Goal: Communication & Community: Answer question/provide support

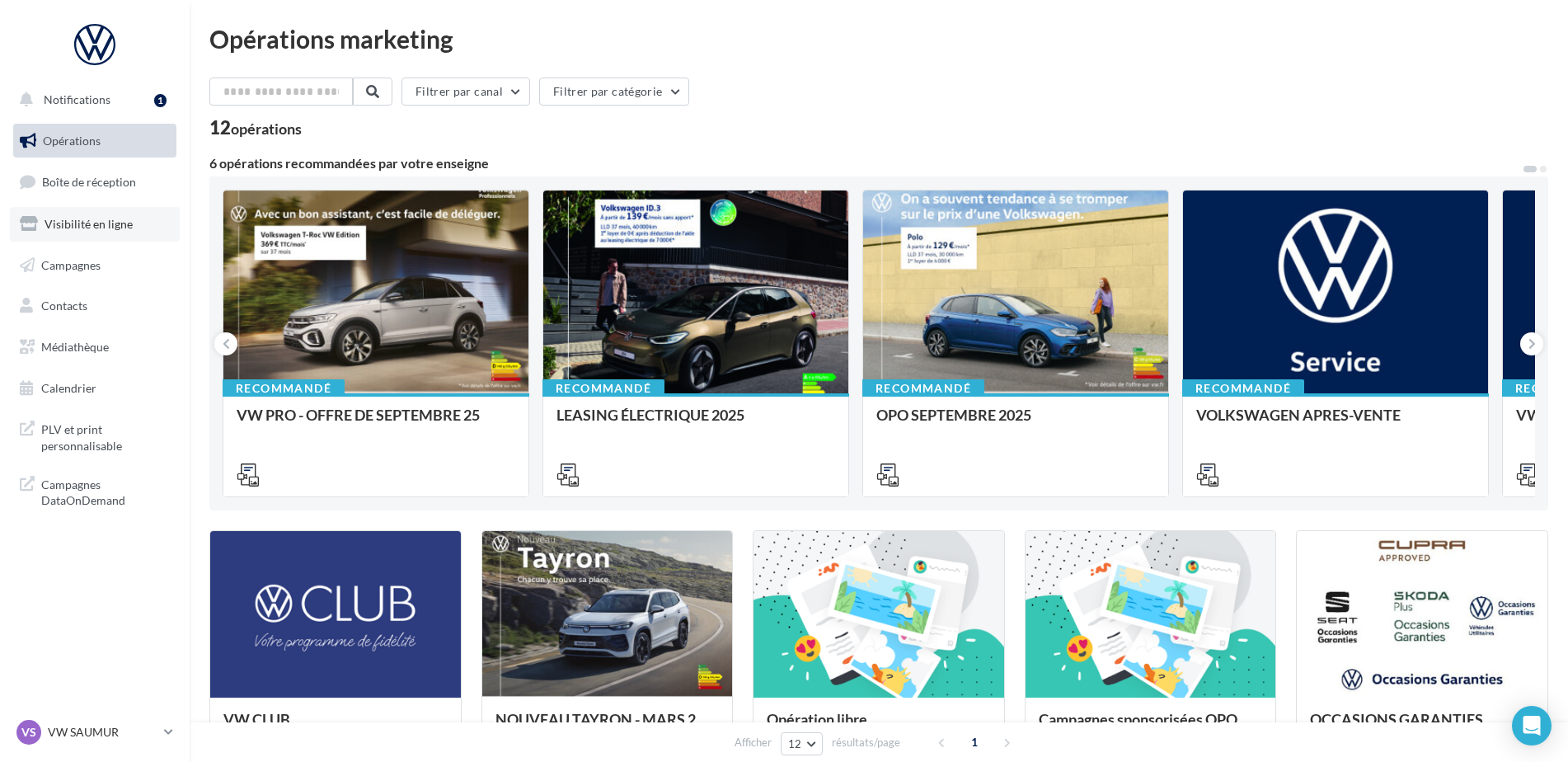
click at [72, 220] on span "Visibilité en ligne" at bounding box center [88, 224] width 88 height 14
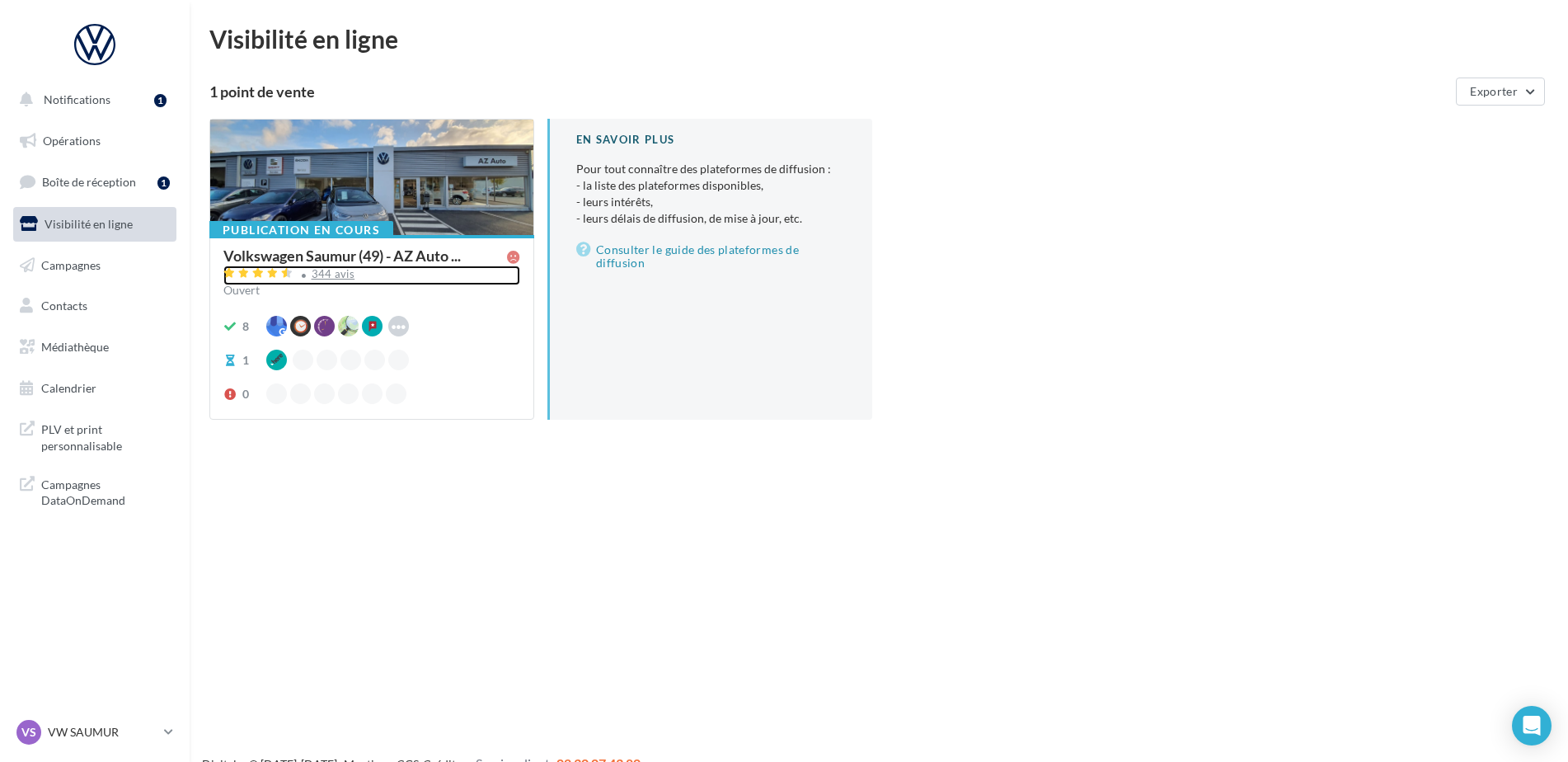
click at [332, 272] on div "344 avis" at bounding box center [334, 275] width 44 height 11
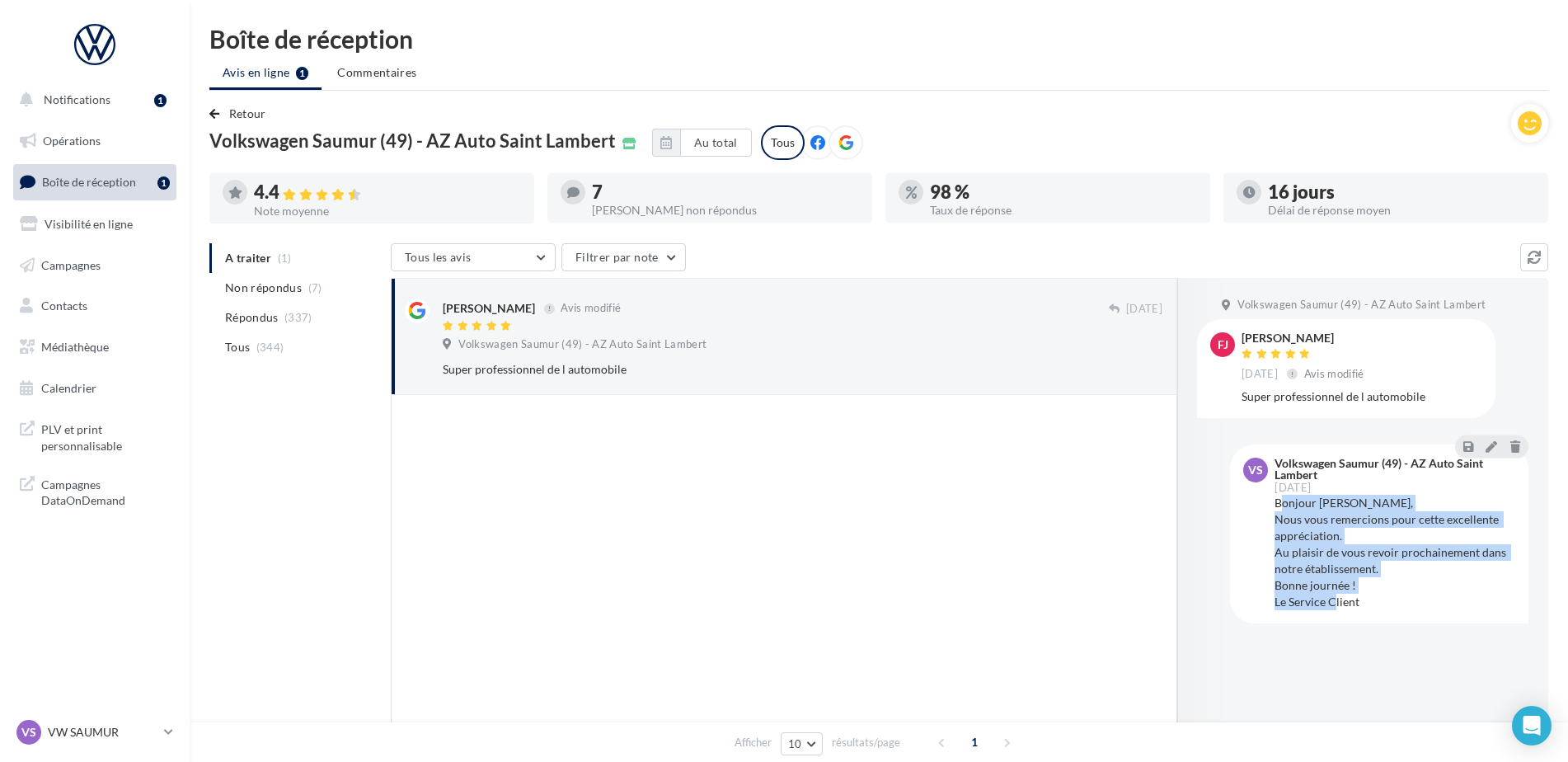
drag, startPoint x: 1367, startPoint y: 604, endPoint x: 1284, endPoint y: 501, distance: 132.3
click at [1284, 501] on div "Bonjour Francois, Nous vous remercions pour cette excellente appréciation. Au p…" at bounding box center [1396, 552] width 241 height 116
click at [1489, 447] on icon at bounding box center [1491, 446] width 12 height 12
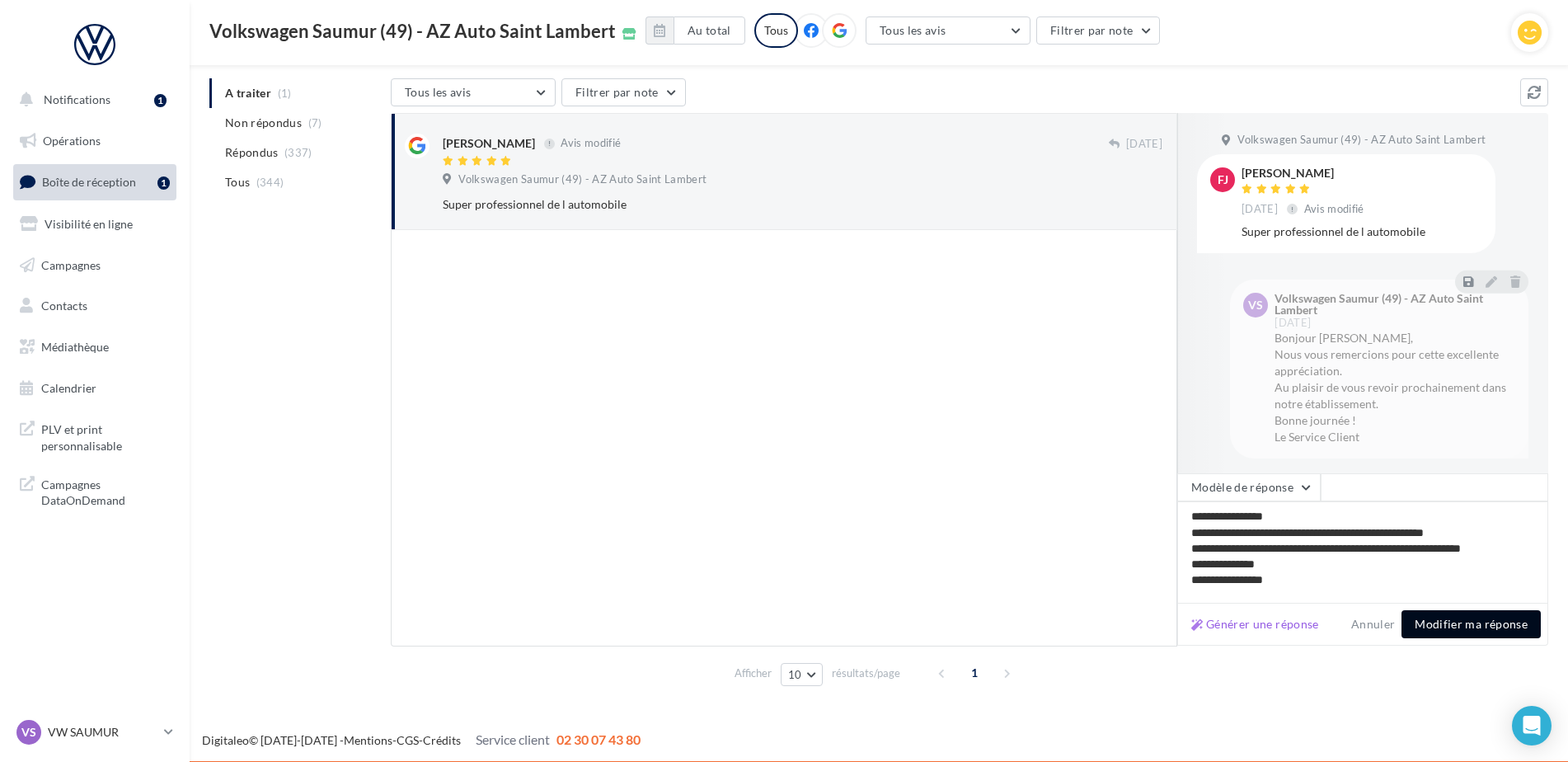
click at [1469, 626] on button "Modifier ma réponse" at bounding box center [1471, 624] width 140 height 28
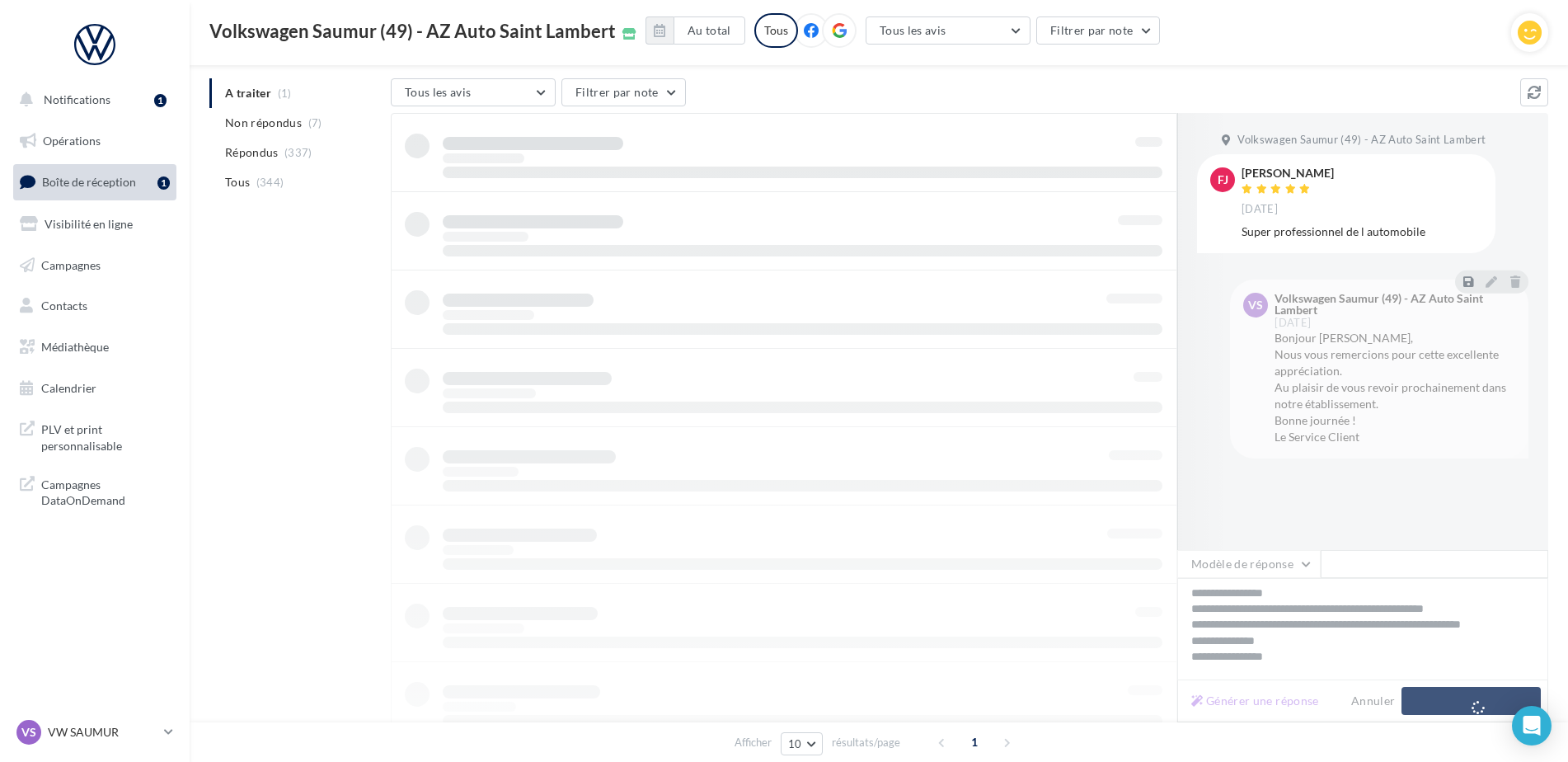
scroll to position [26, 0]
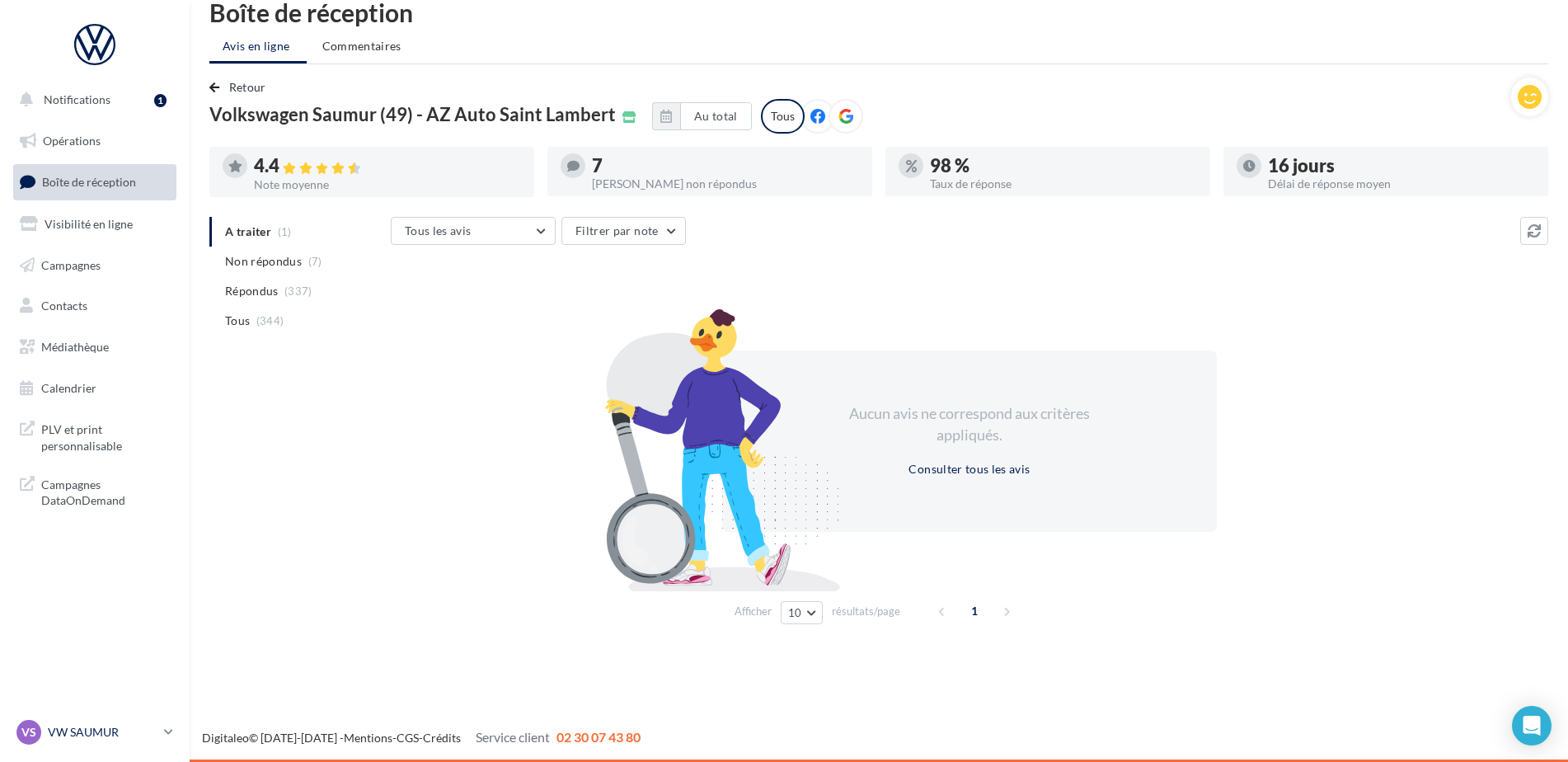
click at [111, 729] on p "VW SAUMUR" at bounding box center [102, 733] width 109 height 16
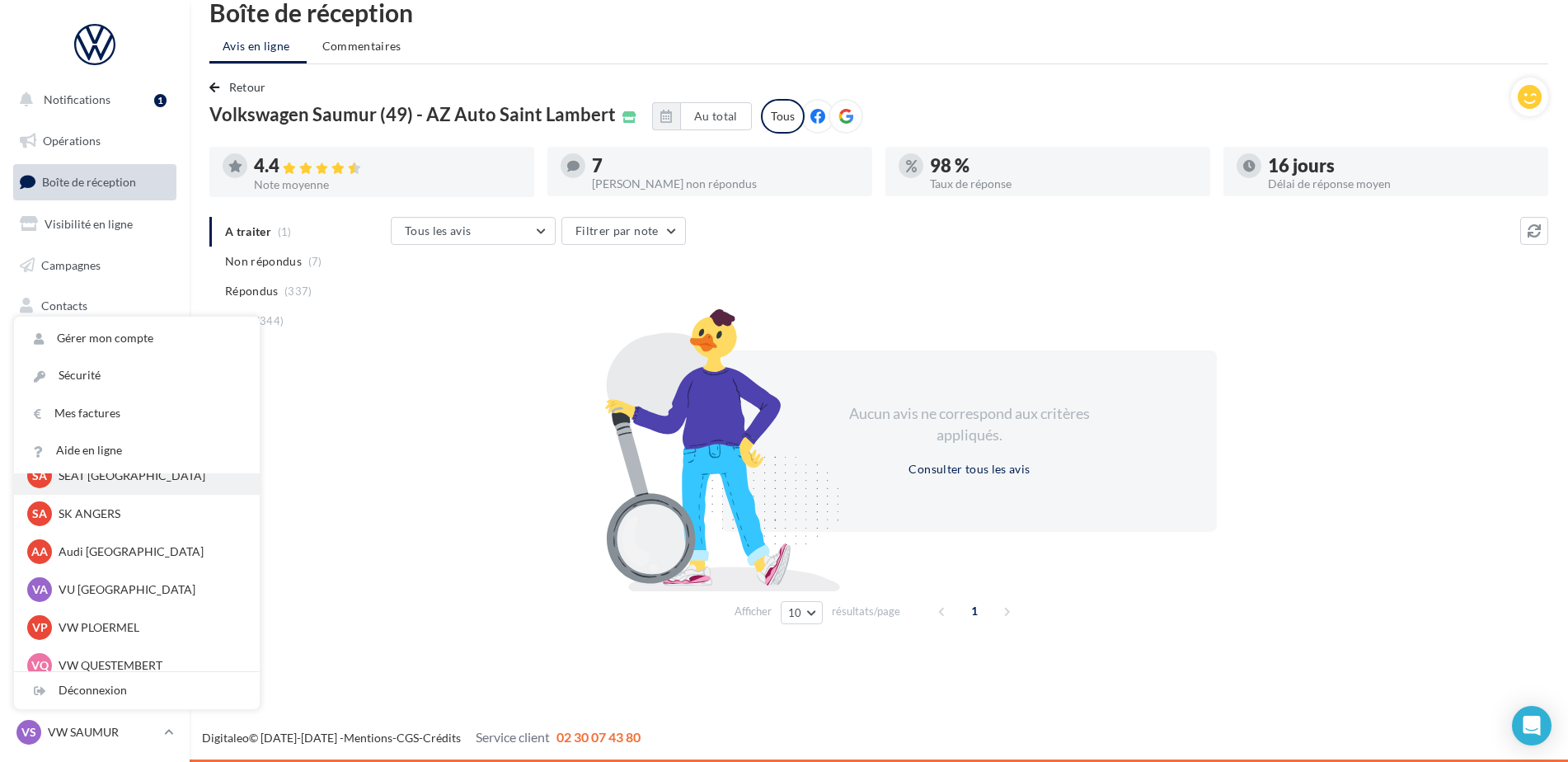
scroll to position [151, 0]
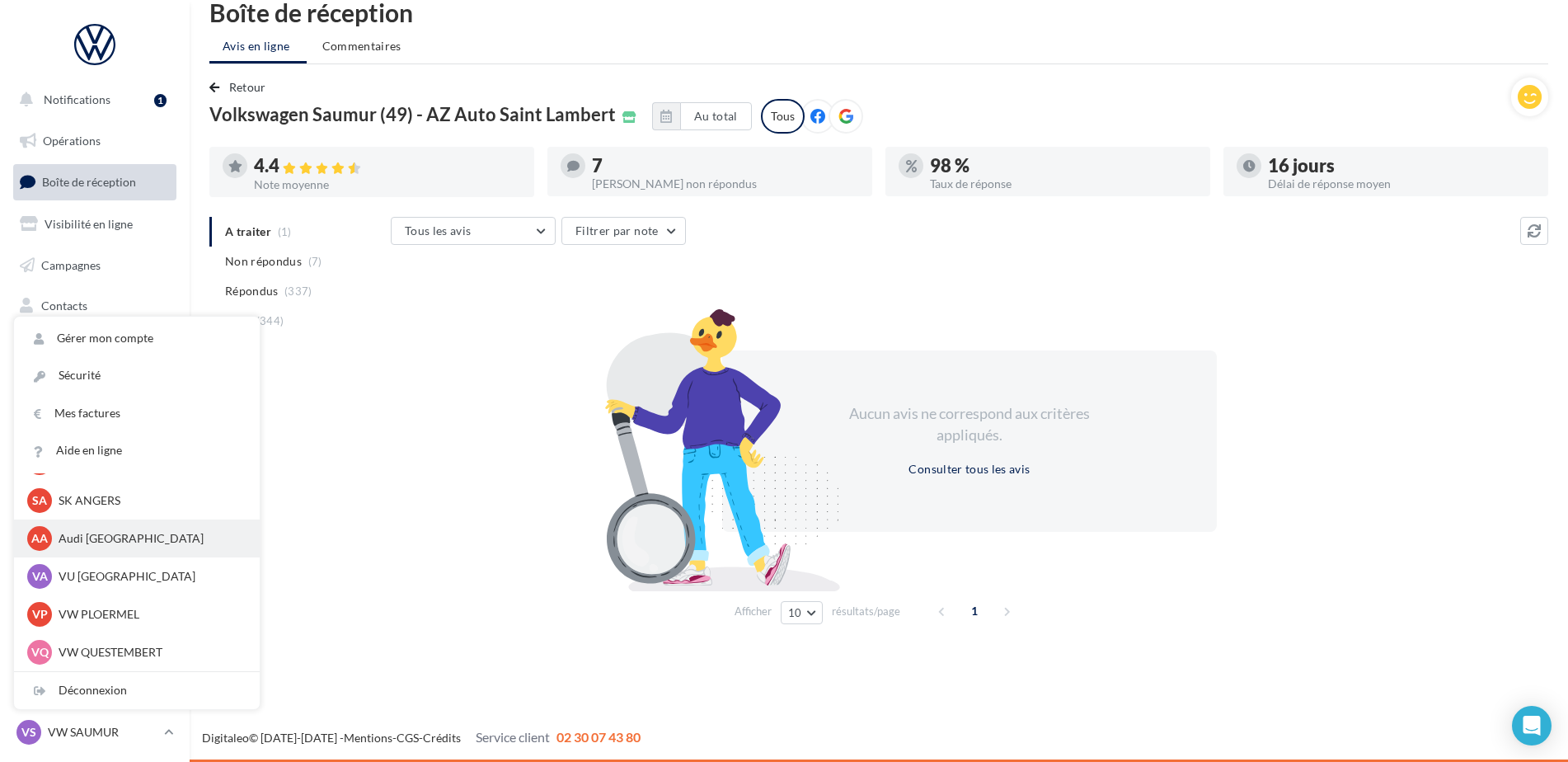
click at [99, 548] on div "AA Audi ANGERS audi-ange-tar" at bounding box center [137, 538] width 219 height 25
